Goal: Task Accomplishment & Management: Use online tool/utility

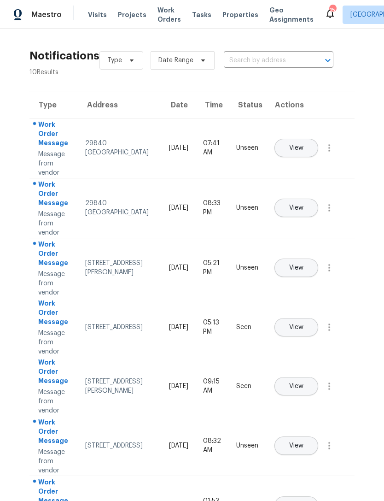
click at [47, 21] on div "Maestro" at bounding box center [31, 15] width 62 height 18
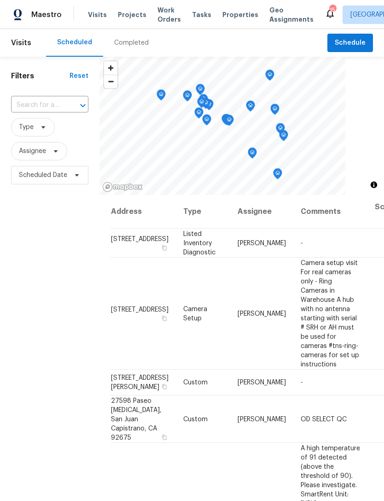
click at [38, 108] on input "text" at bounding box center [37, 105] width 52 height 14
